Goal: Find specific page/section: Locate a particular part of the current website

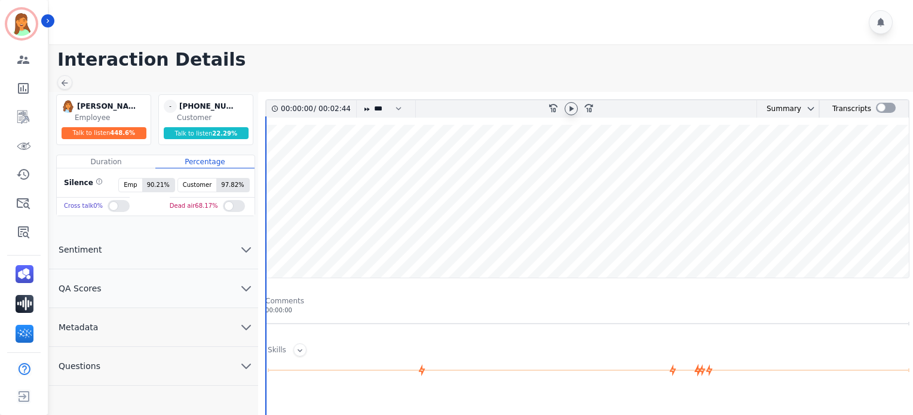
click at [570, 109] on icon at bounding box center [571, 108] width 4 height 5
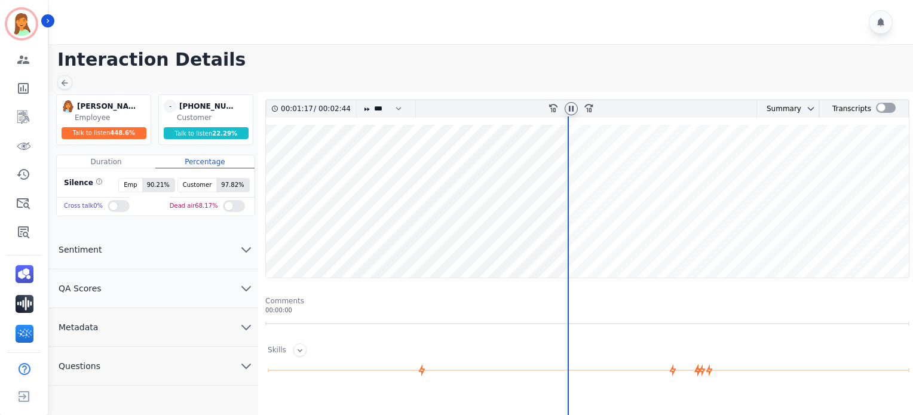
click at [690, 242] on wave at bounding box center [587, 201] width 643 height 153
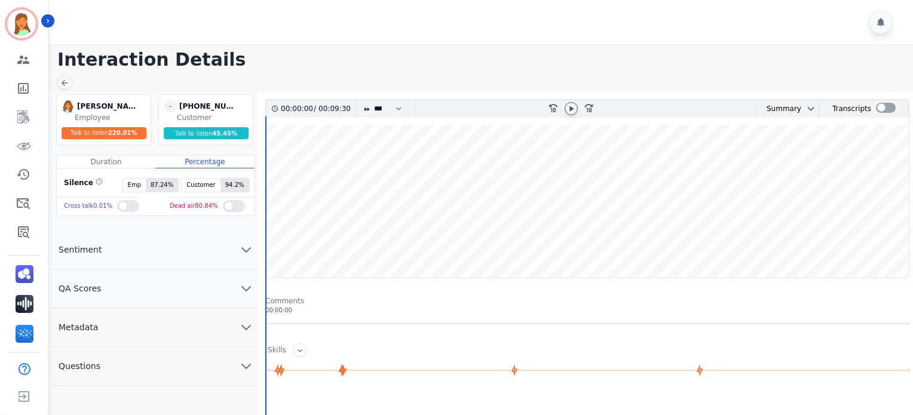
click at [569, 106] on icon at bounding box center [571, 109] width 10 height 10
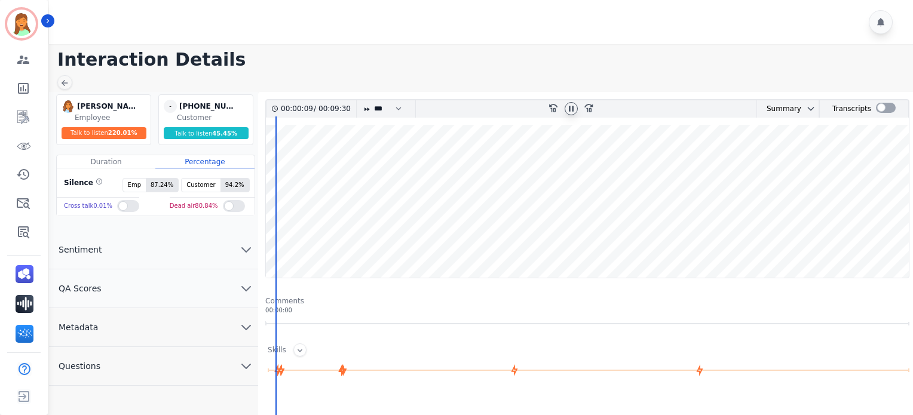
click at [567, 112] on icon at bounding box center [571, 109] width 10 height 10
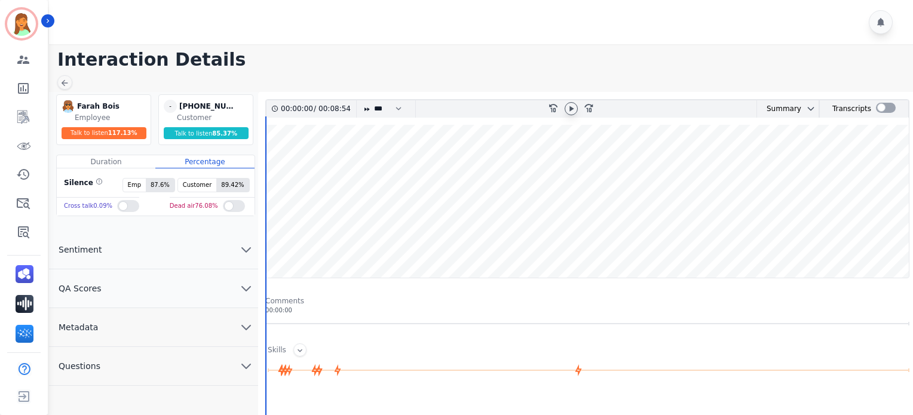
click at [573, 106] on icon at bounding box center [571, 109] width 10 height 10
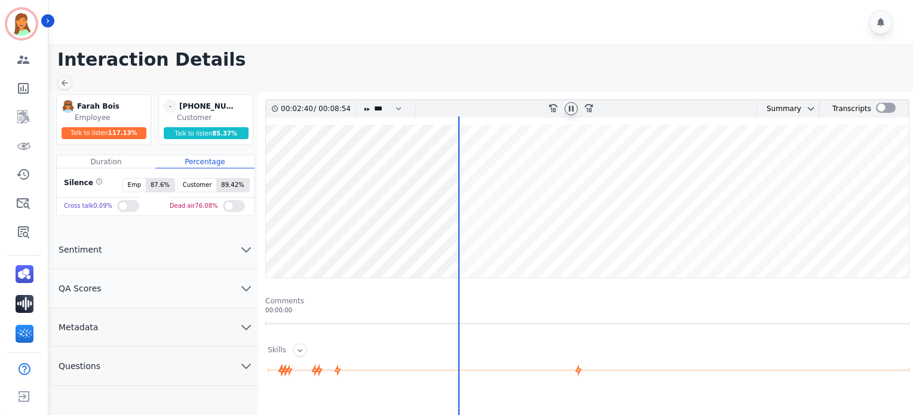
click at [903, 239] on wave at bounding box center [587, 201] width 643 height 153
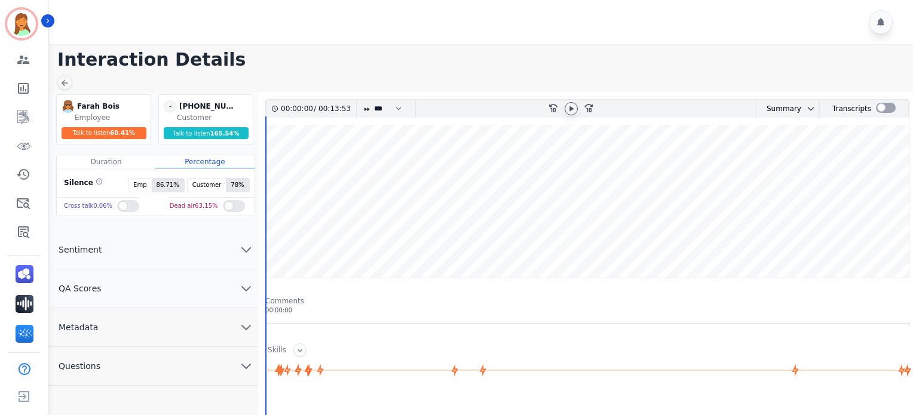
click at [573, 112] on icon at bounding box center [571, 109] width 10 height 10
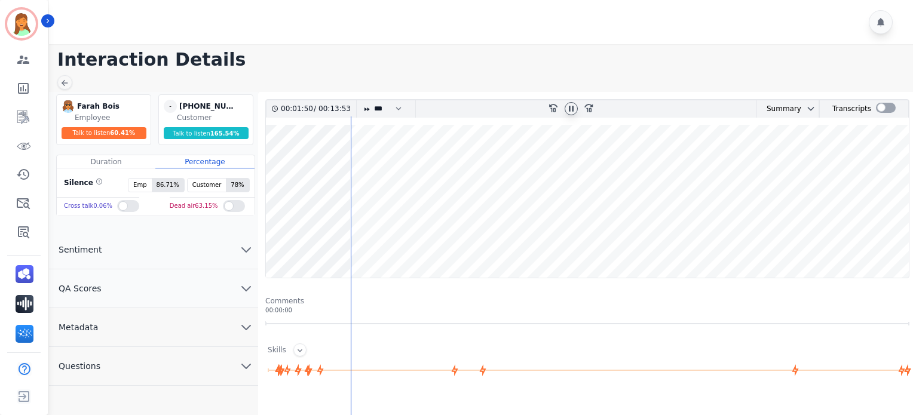
click at [444, 241] on wave at bounding box center [587, 201] width 643 height 153
click at [569, 113] on div at bounding box center [570, 108] width 13 height 13
click at [322, 9] on div at bounding box center [482, 22] width 867 height 44
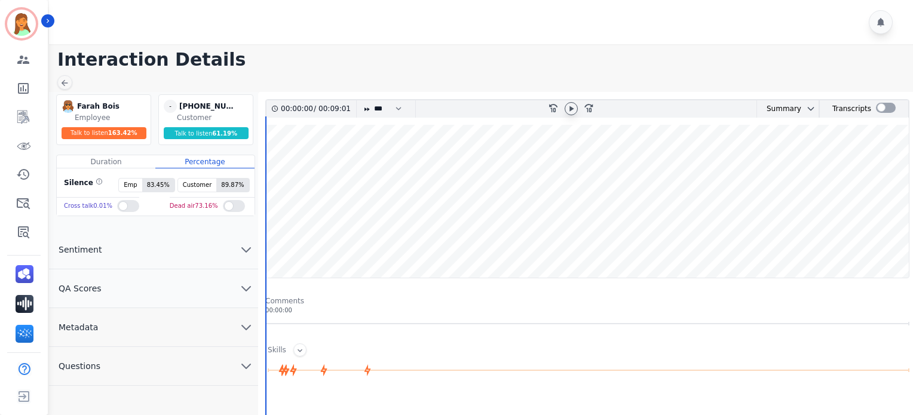
click at [568, 106] on icon at bounding box center [571, 109] width 10 height 10
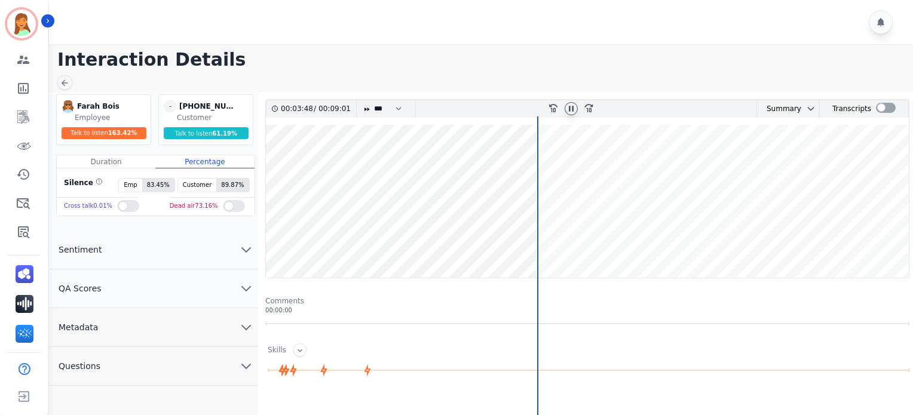
click at [798, 19] on div at bounding box center [482, 22] width 867 height 44
drag, startPoint x: 570, startPoint y: 106, endPoint x: 562, endPoint y: 113, distance: 11.4
click at [569, 108] on icon at bounding box center [571, 109] width 10 height 10
click at [572, 112] on icon at bounding box center [571, 109] width 10 height 10
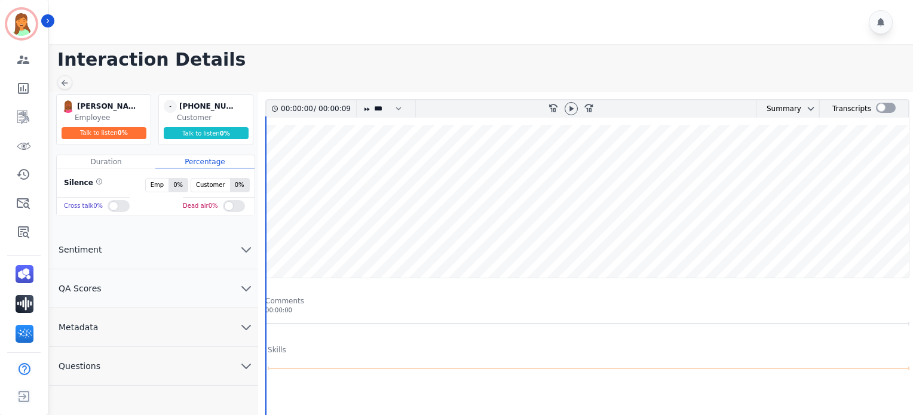
drag, startPoint x: 570, startPoint y: 116, endPoint x: 574, endPoint y: 112, distance: 6.3
click at [572, 113] on div at bounding box center [571, 108] width 18 height 17
click at [574, 112] on icon at bounding box center [571, 109] width 10 height 10
click at [571, 112] on icon at bounding box center [571, 109] width 10 height 10
click at [567, 105] on icon at bounding box center [571, 109] width 10 height 10
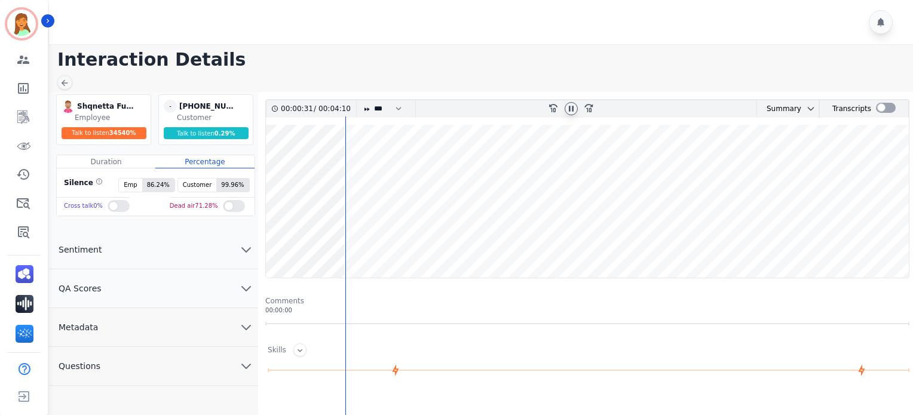
click at [219, 334] on button "Metadata" at bounding box center [153, 327] width 209 height 39
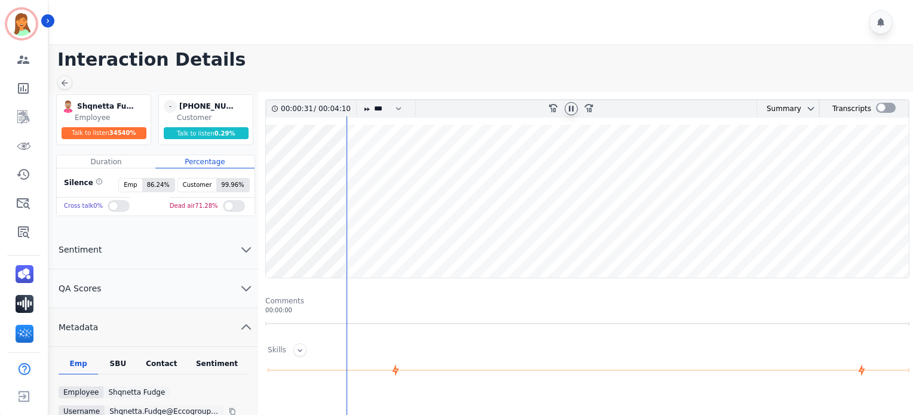
scroll to position [159, 0]
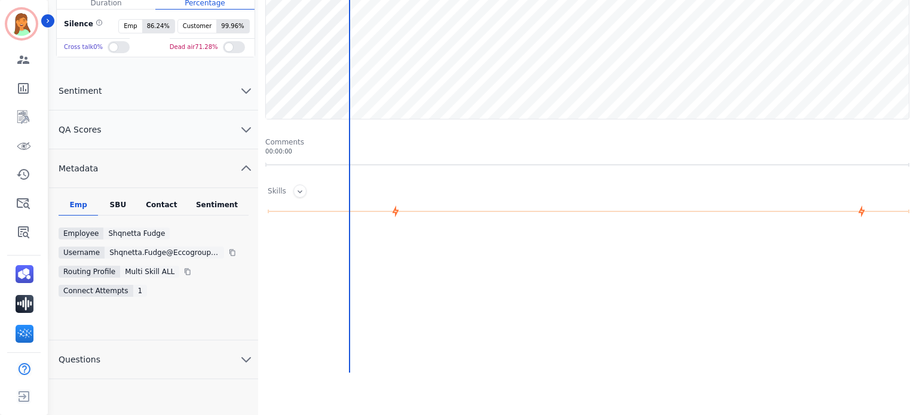
click at [172, 206] on div "Contact" at bounding box center [162, 208] width 48 height 16
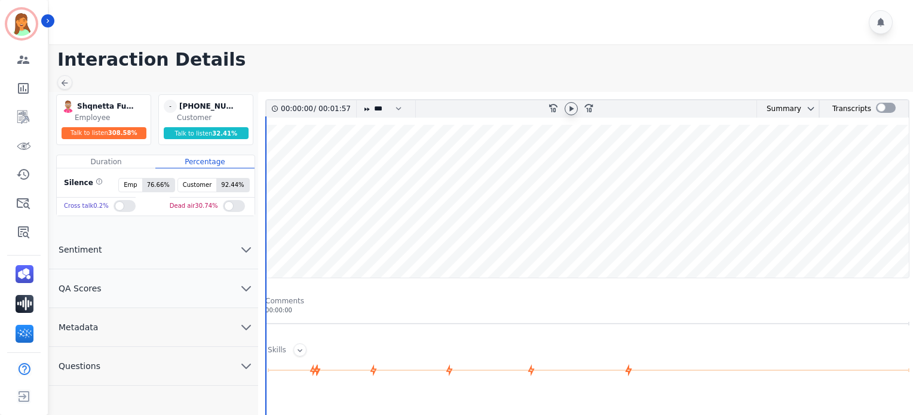
click at [575, 108] on icon at bounding box center [571, 109] width 10 height 10
click at [570, 110] on icon at bounding box center [571, 109] width 10 height 10
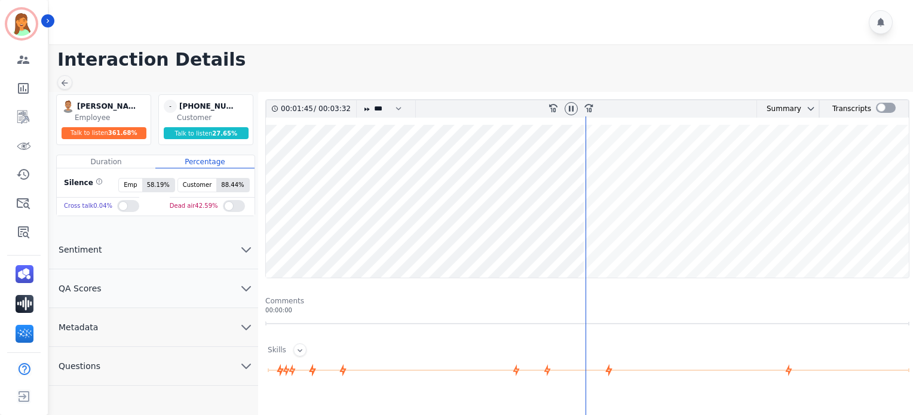
drag, startPoint x: 572, startPoint y: 112, endPoint x: 575, endPoint y: 97, distance: 15.4
click at [572, 111] on icon at bounding box center [571, 109] width 10 height 10
